Goal: Task Accomplishment & Management: Manage account settings

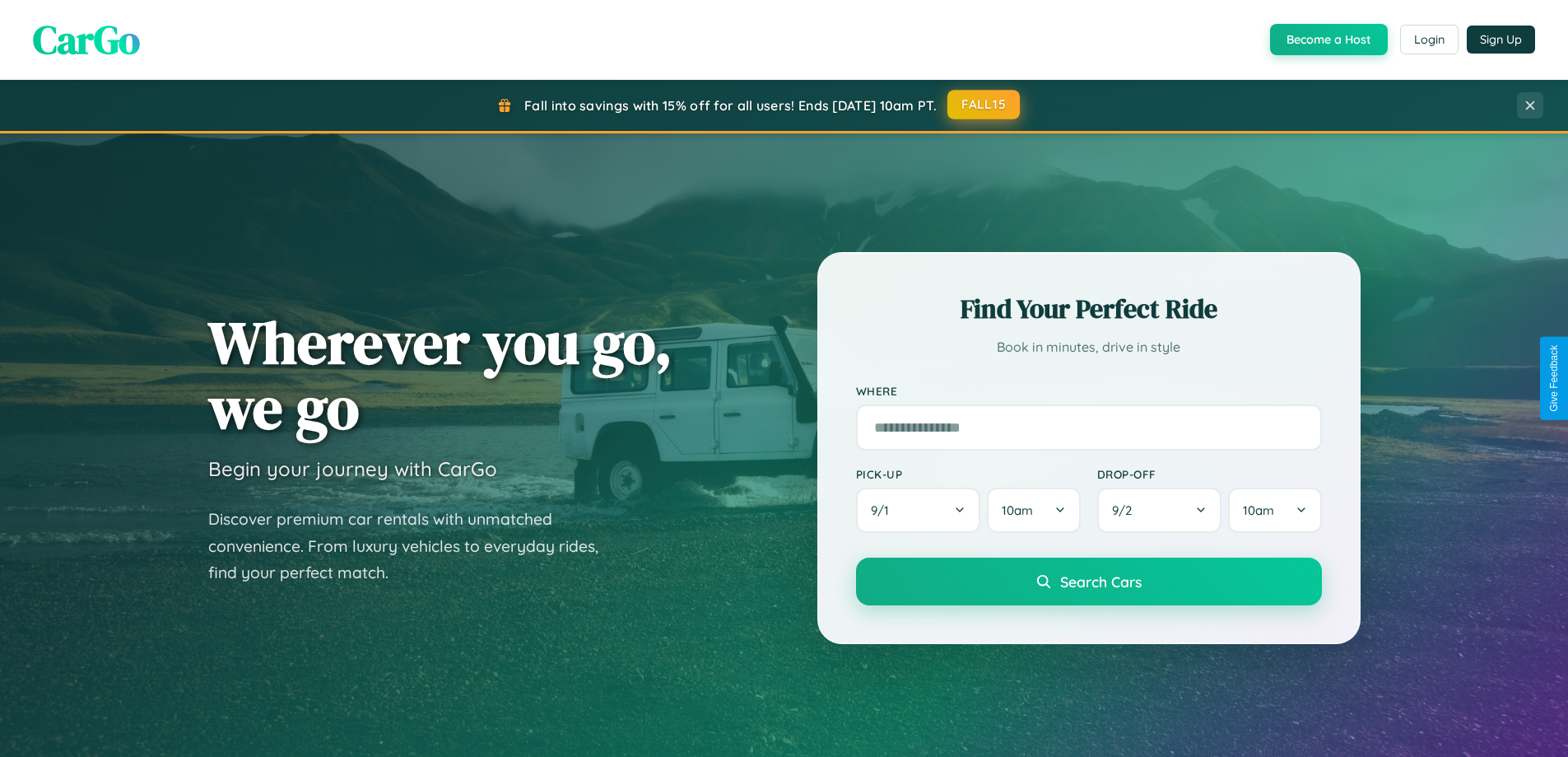
click at [984, 105] on button "FALL15" at bounding box center [984, 104] width 73 height 30
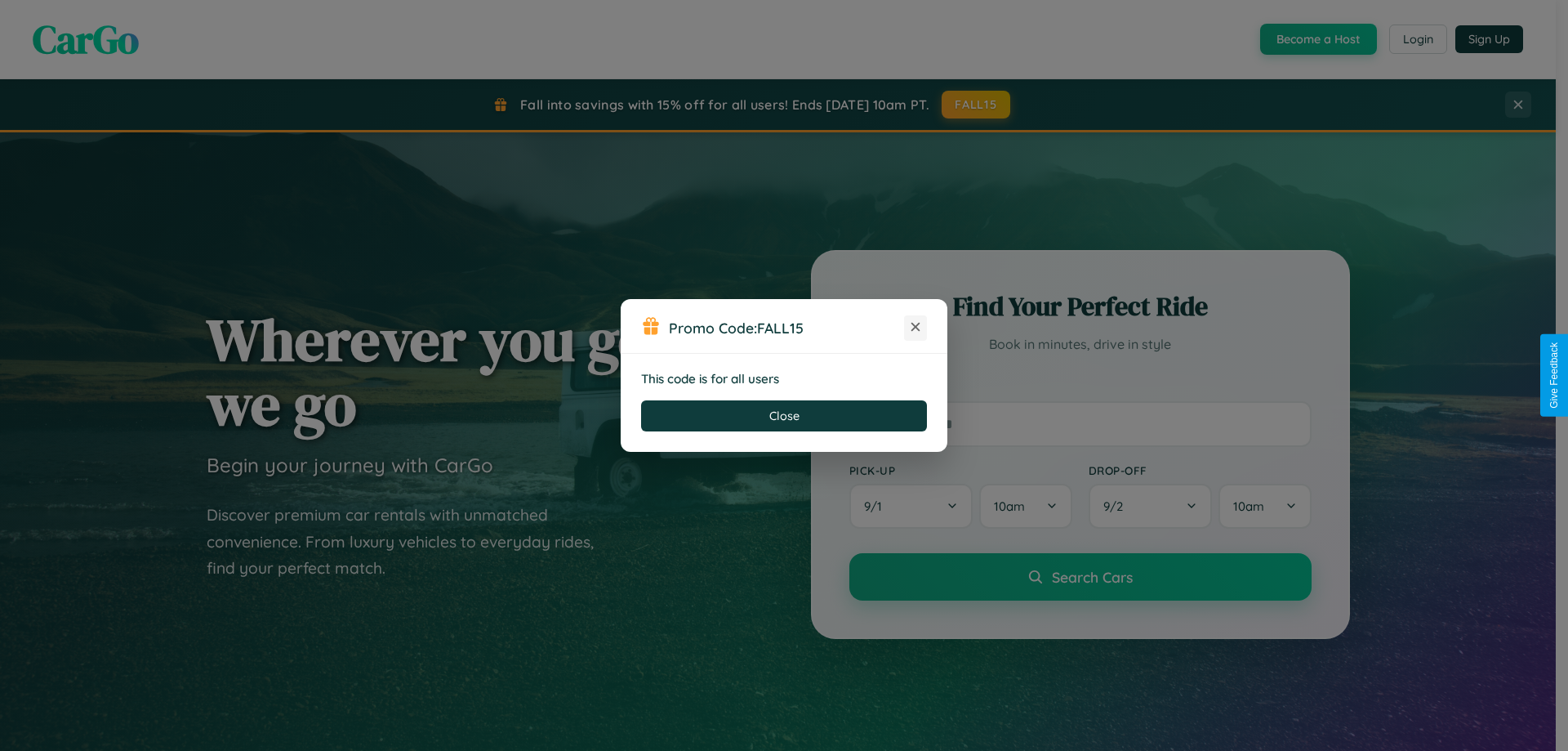
click at [915, 327] on icon at bounding box center [915, 326] width 16 height 16
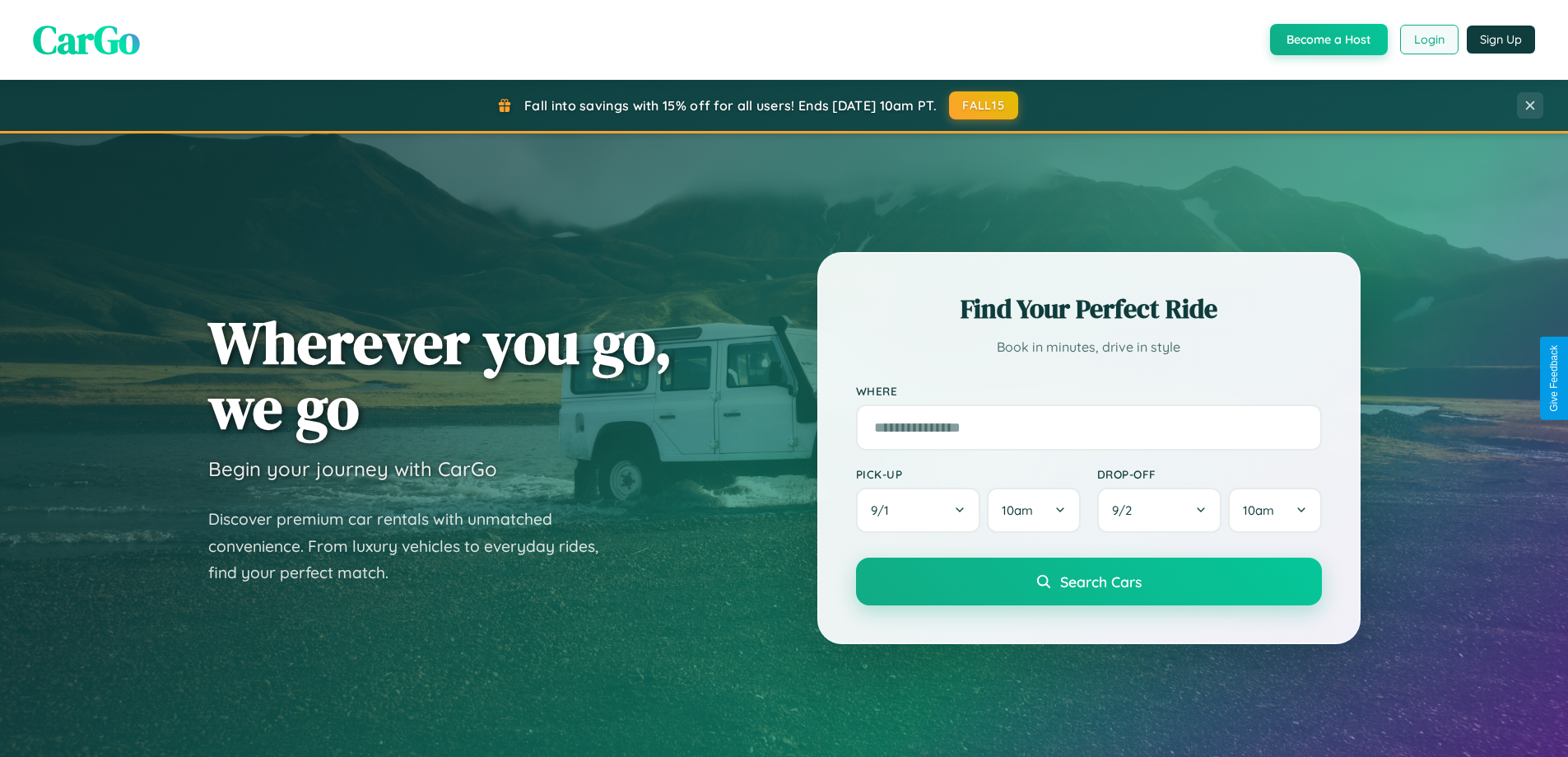
click at [1428, 40] on button "Login" at bounding box center [1429, 39] width 58 height 30
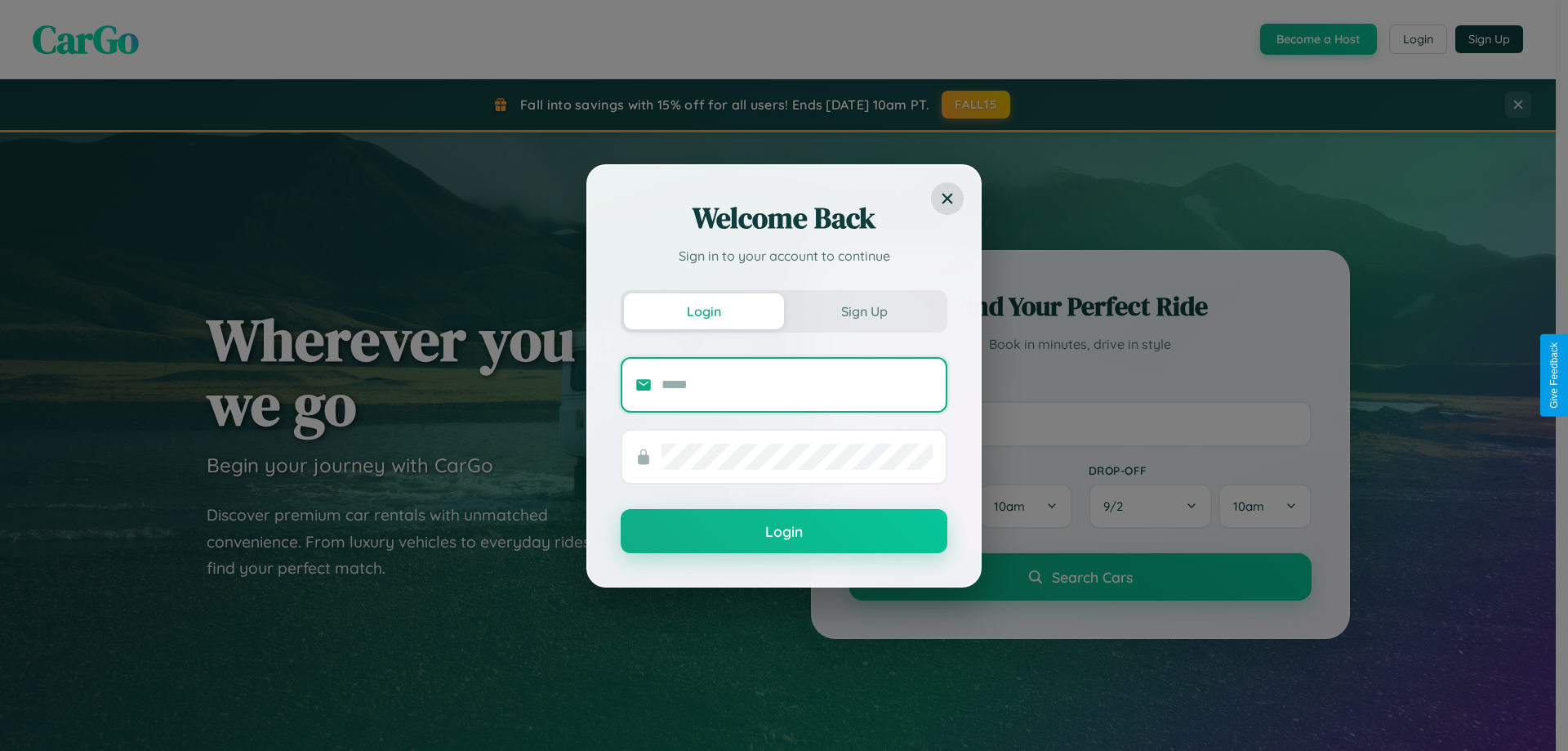
click at [797, 384] on input "text" at bounding box center [797, 384] width 271 height 26
type input "**********"
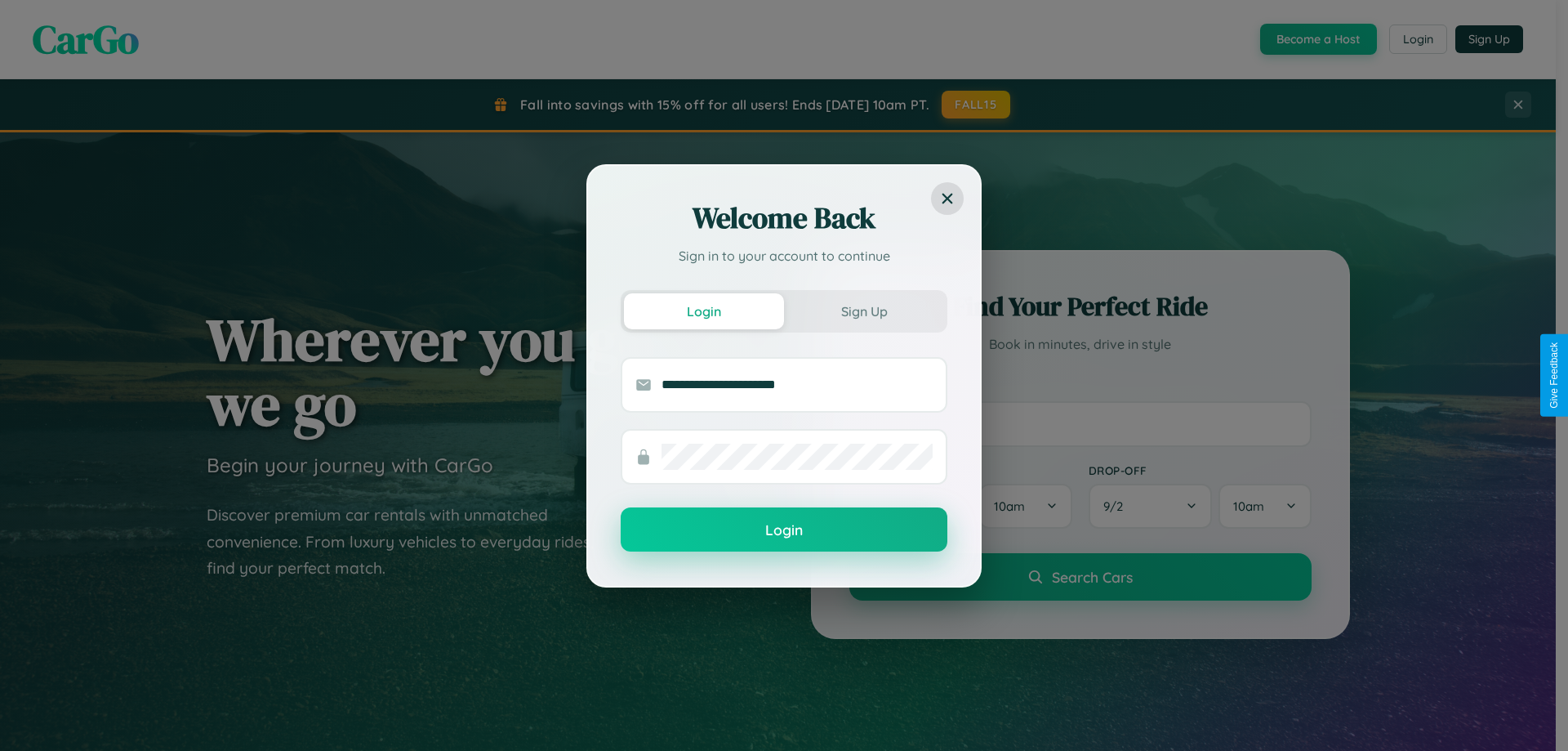
click at [784, 530] on button "Login" at bounding box center [784, 529] width 326 height 44
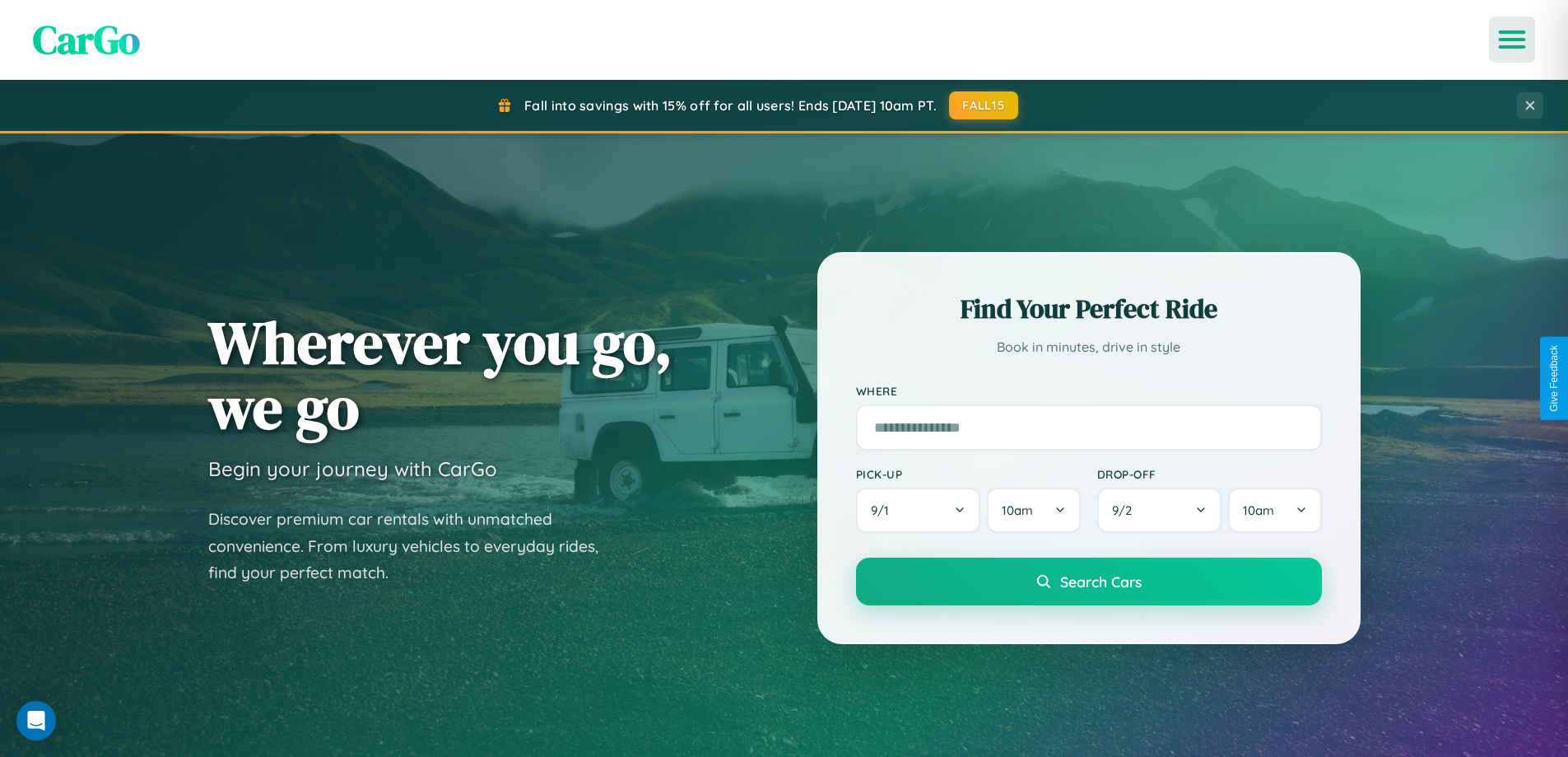
click at [1512, 40] on icon "Open menu" at bounding box center [1512, 40] width 24 height 15
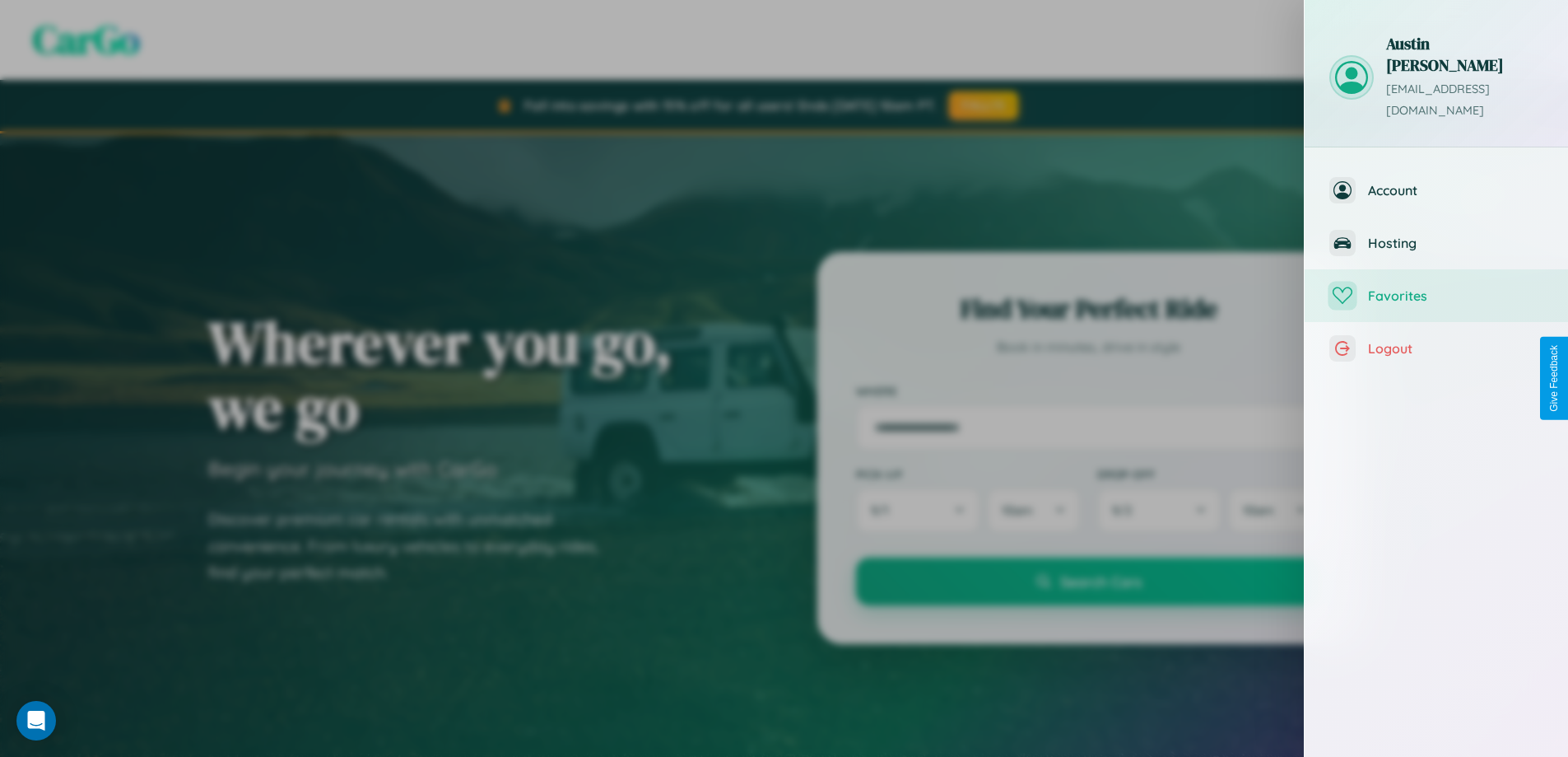
click at [1436, 288] on span "Favorites" at bounding box center [1455, 295] width 175 height 16
